Goal: Transaction & Acquisition: Purchase product/service

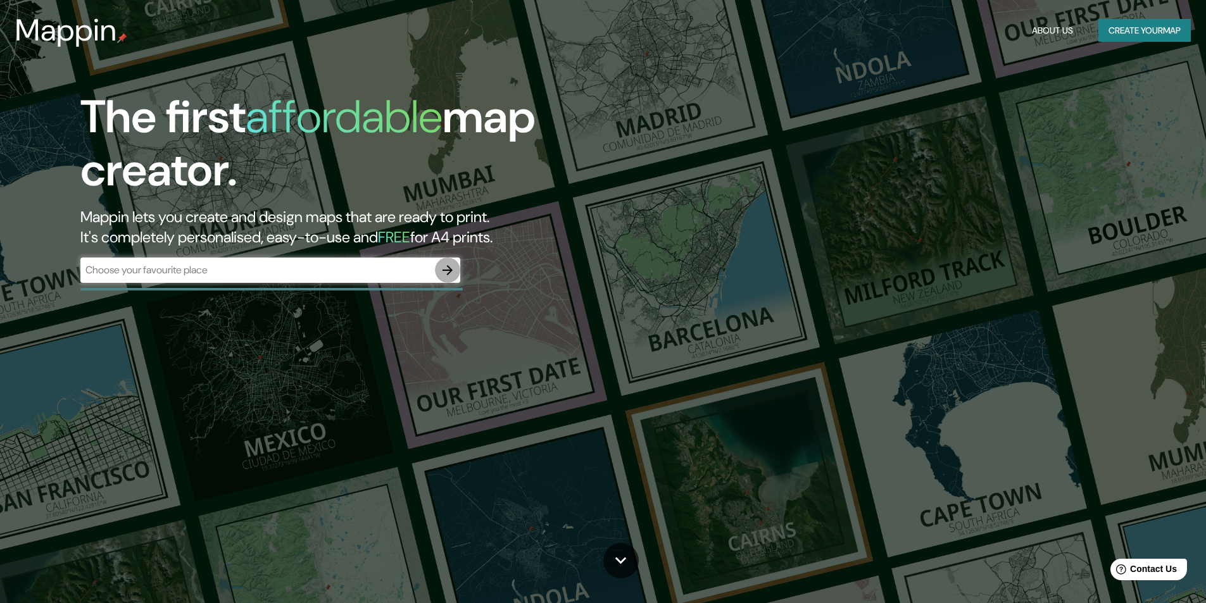
click at [446, 272] on icon "button" at bounding box center [447, 270] width 15 height 15
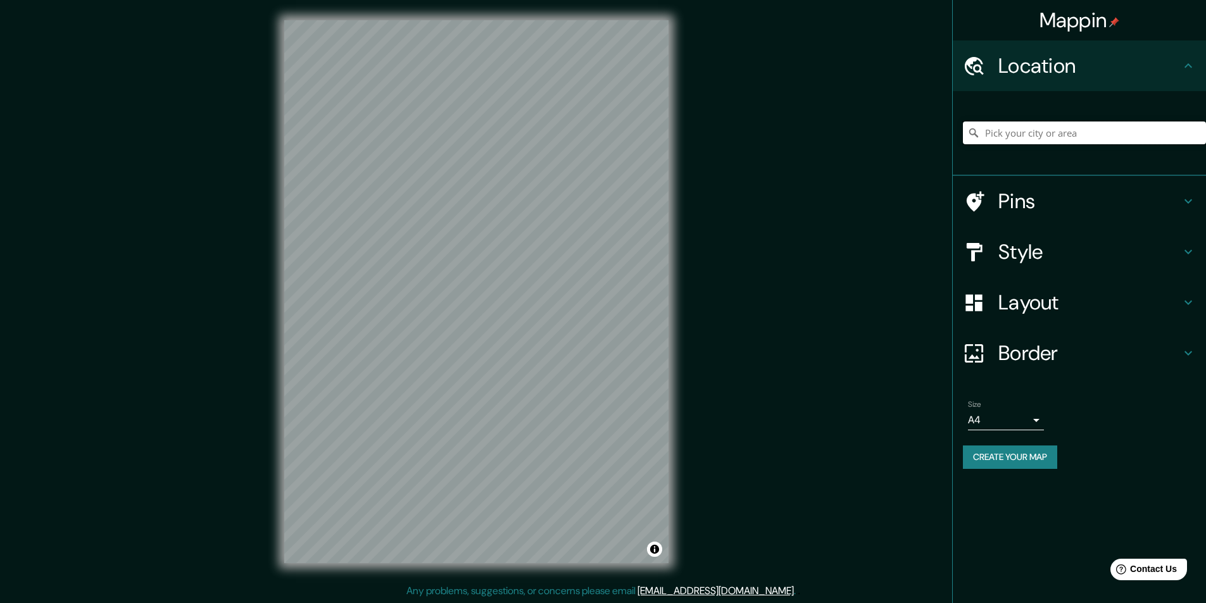
click at [1010, 137] on input "Pick your city or area" at bounding box center [1084, 133] width 243 height 23
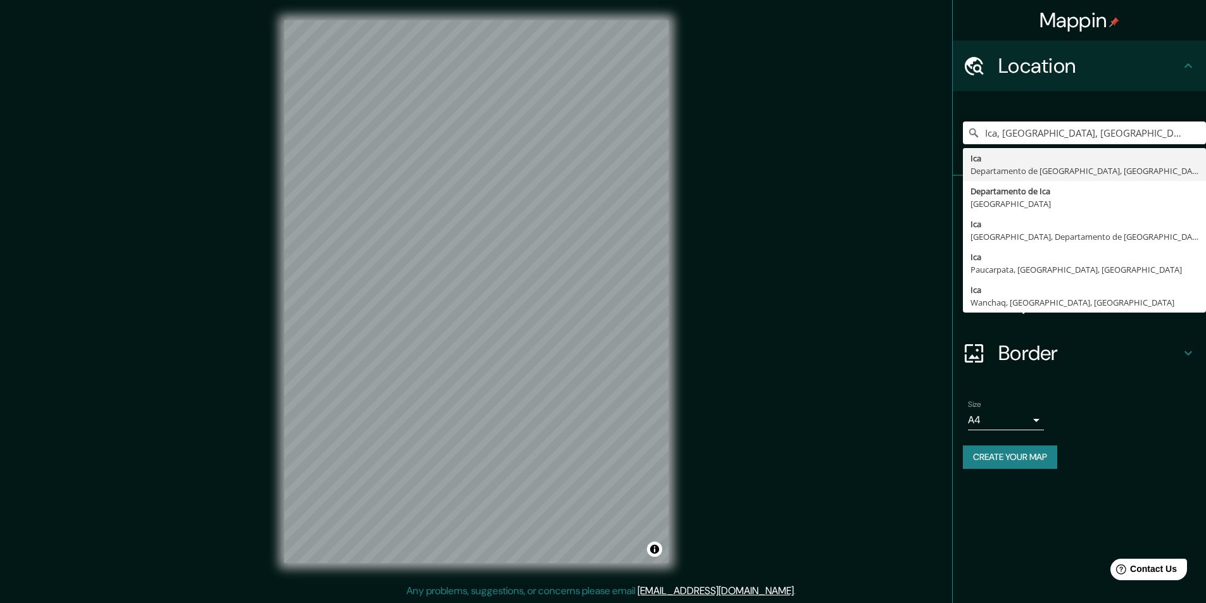
type input "Ica, [GEOGRAPHIC_DATA], [GEOGRAPHIC_DATA]"
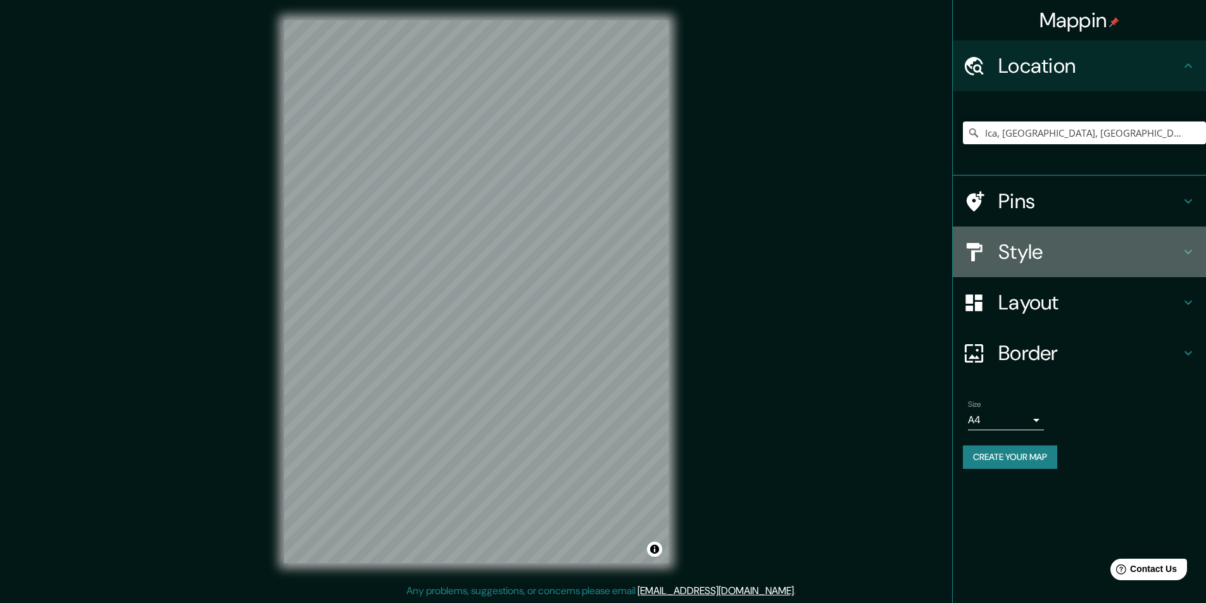
click at [1082, 247] on h4 "Style" at bounding box center [1089, 251] width 182 height 25
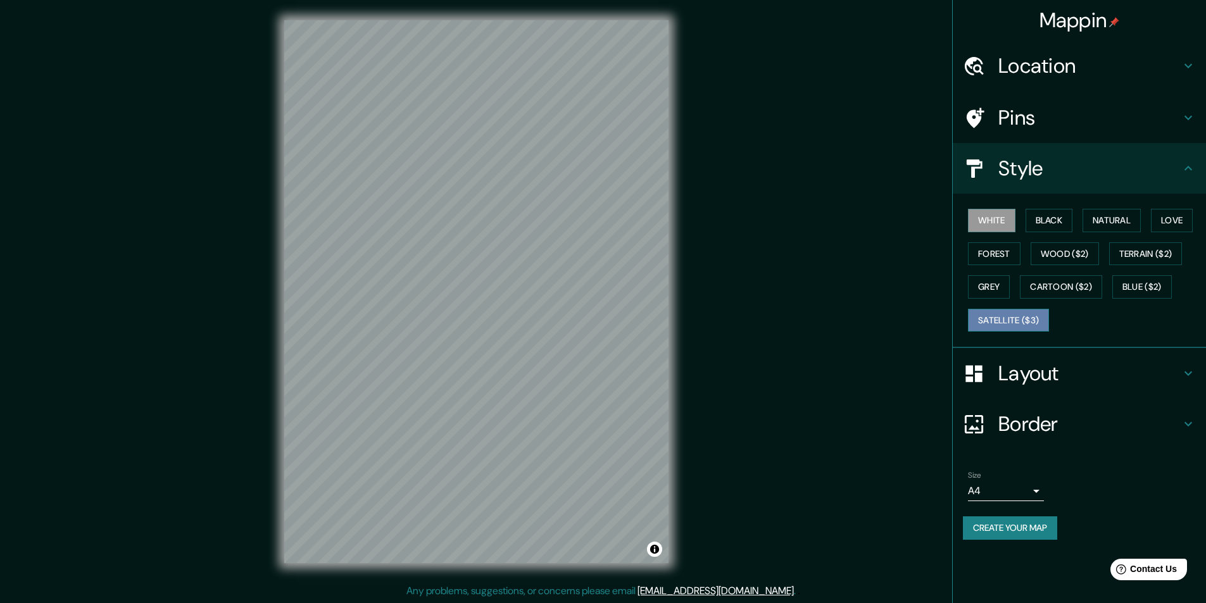
click at [992, 320] on button "Satellite ($3)" at bounding box center [1008, 320] width 81 height 23
click at [995, 225] on button "White" at bounding box center [991, 220] width 47 height 23
click at [1053, 224] on button "Black" at bounding box center [1048, 220] width 47 height 23
click at [1060, 249] on button "Wood ($2)" at bounding box center [1064, 253] width 68 height 23
click at [997, 287] on button "Grey" at bounding box center [989, 286] width 42 height 23
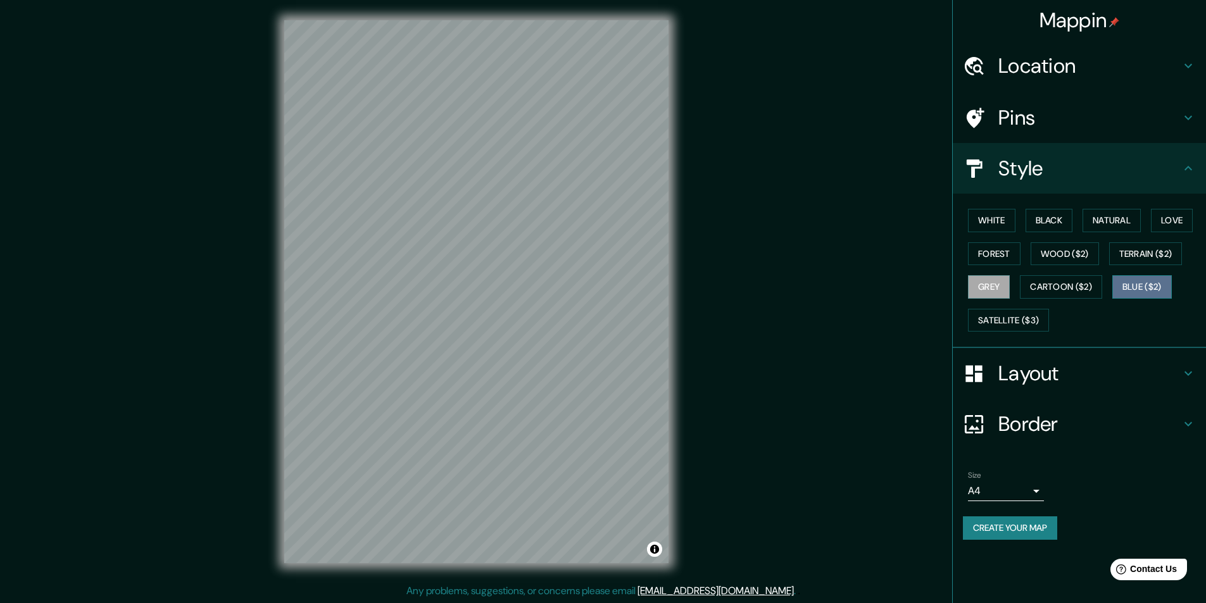
click at [1152, 282] on button "Blue ($2)" at bounding box center [1142, 286] width 60 height 23
click at [1145, 253] on button "Terrain ($2)" at bounding box center [1145, 253] width 73 height 23
click at [1155, 211] on button "Love" at bounding box center [1172, 220] width 42 height 23
click at [1107, 217] on button "Natural" at bounding box center [1111, 220] width 58 height 23
click at [1041, 260] on button "Wood ($2)" at bounding box center [1064, 253] width 68 height 23
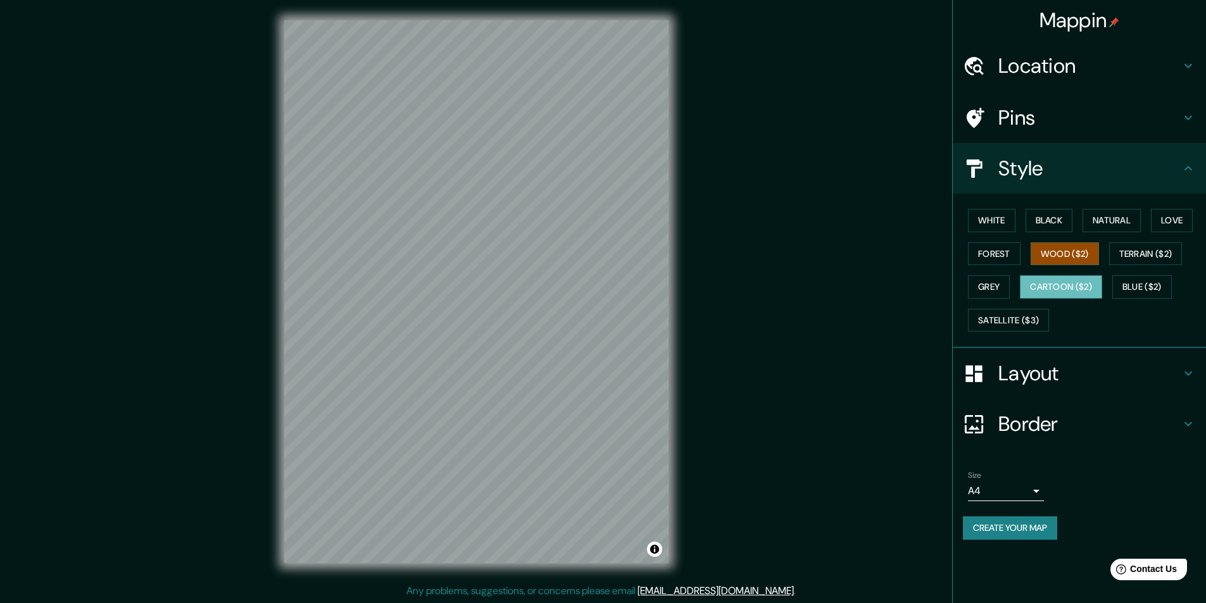
click at [1043, 287] on button "Cartoon ($2)" at bounding box center [1061, 286] width 82 height 23
click at [972, 278] on button "Grey" at bounding box center [989, 286] width 42 height 23
click at [993, 244] on button "Forest" at bounding box center [994, 253] width 53 height 23
click at [992, 212] on button "White" at bounding box center [991, 220] width 47 height 23
click at [1042, 209] on button "Black" at bounding box center [1048, 220] width 47 height 23
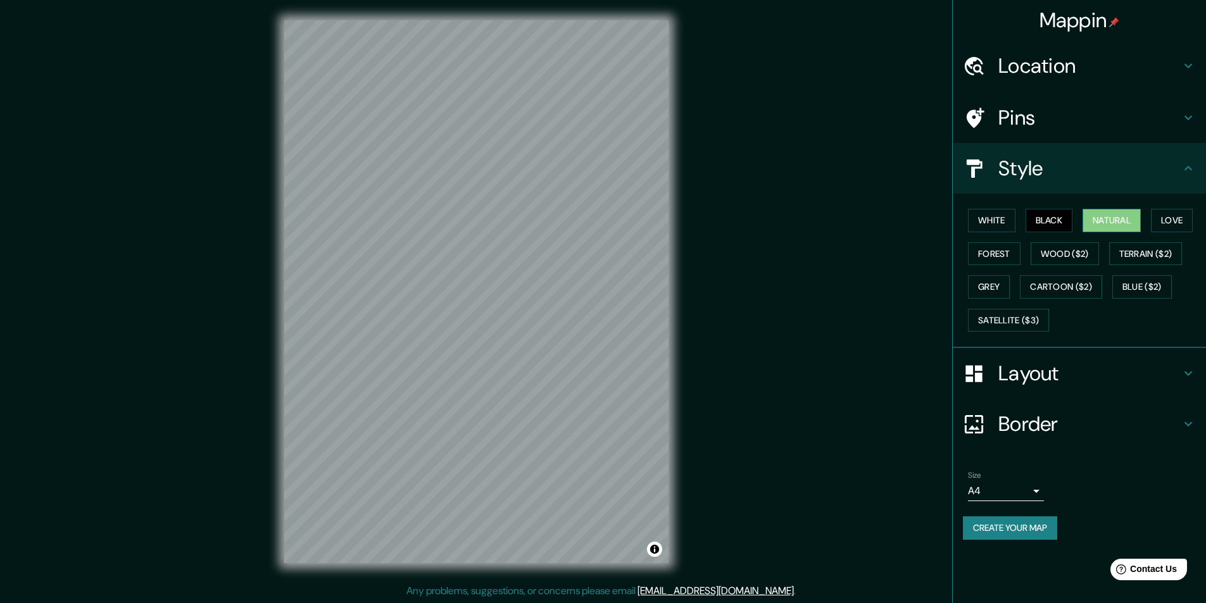
click at [1094, 217] on button "Natural" at bounding box center [1111, 220] width 58 height 23
click at [1193, 224] on button "Love" at bounding box center [1172, 220] width 42 height 23
click at [990, 251] on button "Forest" at bounding box center [994, 253] width 53 height 23
click at [1058, 249] on button "Wood ($2)" at bounding box center [1064, 253] width 68 height 23
click at [1136, 247] on button "Terrain ($2)" at bounding box center [1145, 253] width 73 height 23
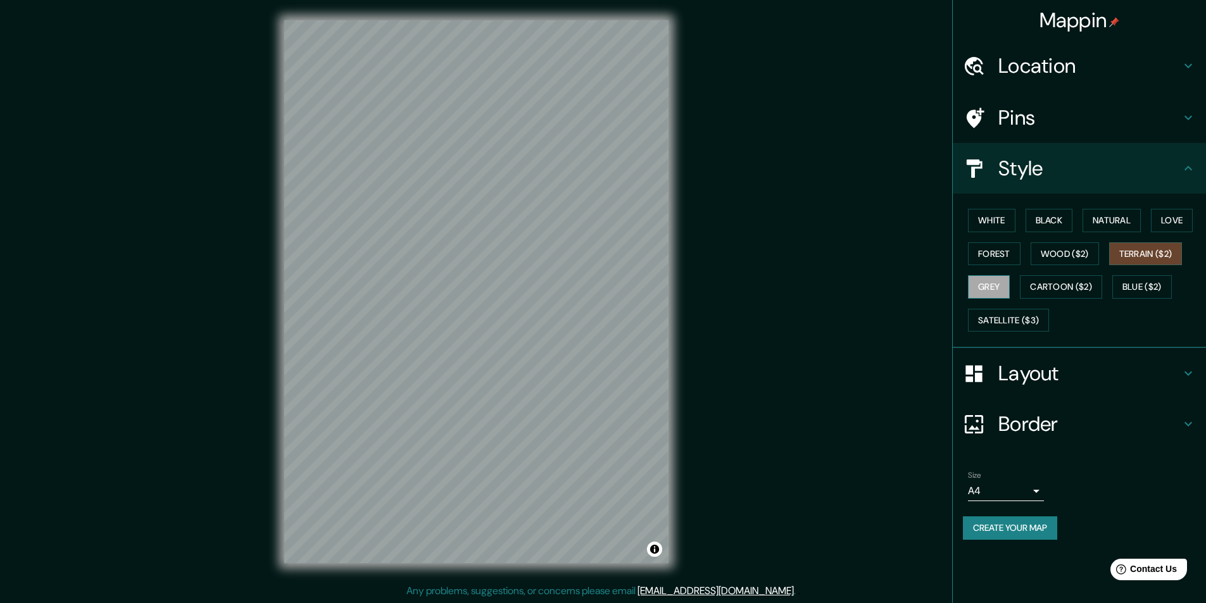
click at [996, 280] on button "Grey" at bounding box center [989, 286] width 42 height 23
click at [1072, 296] on button "Cartoon ($2)" at bounding box center [1061, 286] width 82 height 23
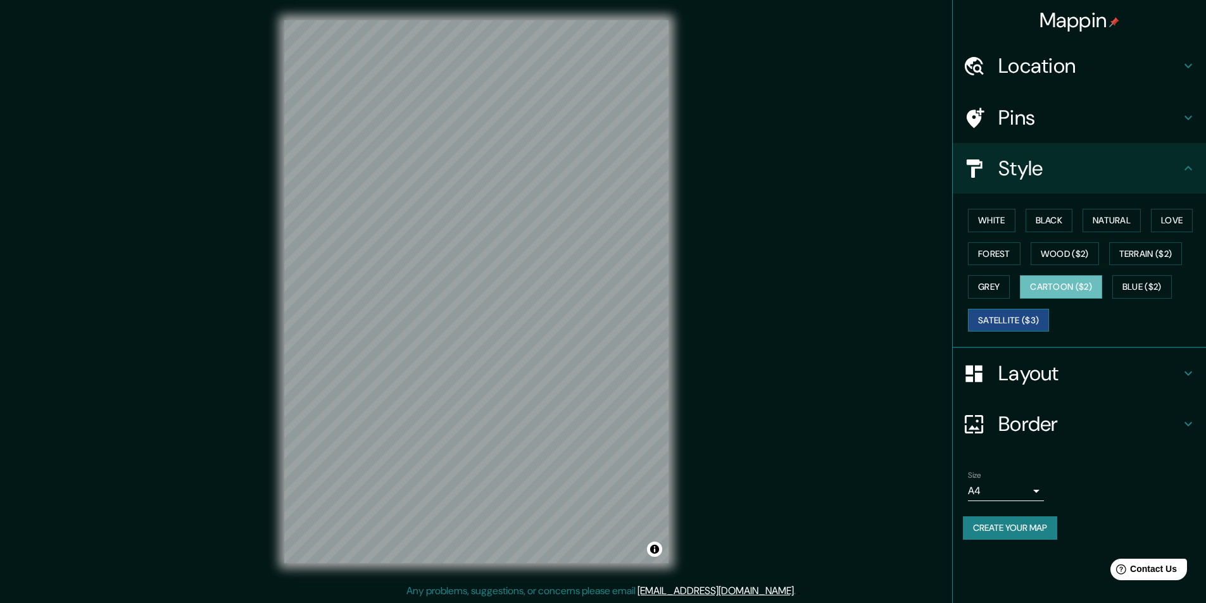
drag, startPoint x: 1144, startPoint y: 281, endPoint x: 1051, endPoint y: 310, distance: 96.9
click at [1141, 282] on button "Blue ($2)" at bounding box center [1142, 286] width 60 height 23
click at [1034, 313] on button "Satellite ($3)" at bounding box center [1008, 320] width 81 height 23
click at [991, 218] on button "White" at bounding box center [991, 220] width 47 height 23
click at [1053, 227] on button "Black" at bounding box center [1048, 220] width 47 height 23
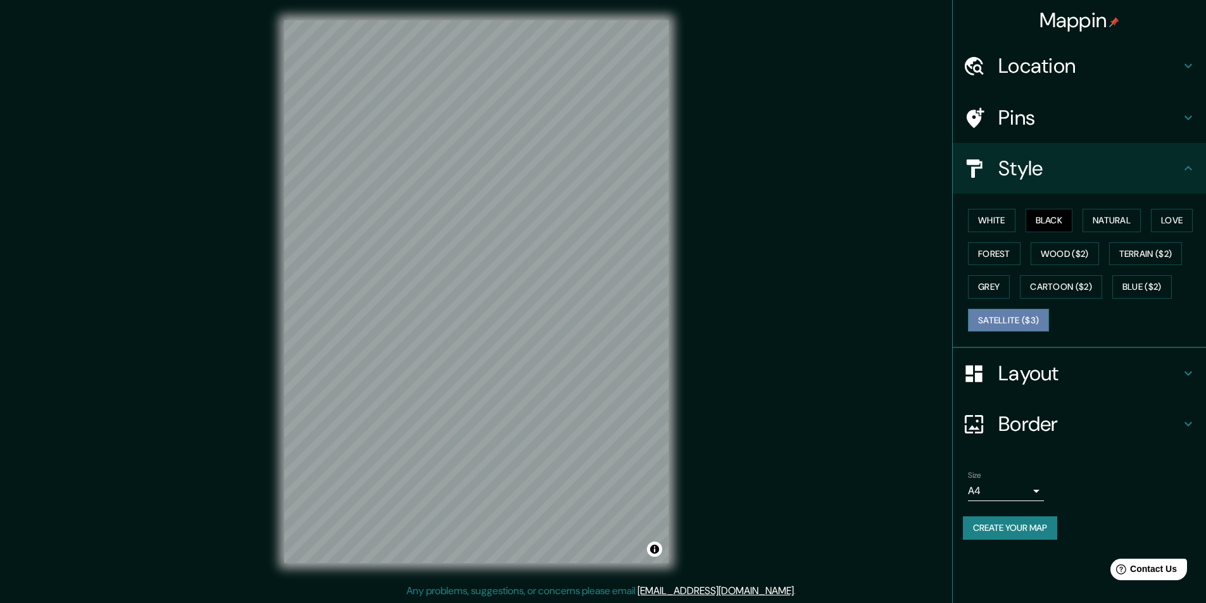
click at [1003, 322] on button "Satellite ($3)" at bounding box center [1008, 320] width 81 height 23
